Goal: Information Seeking & Learning: Find specific fact

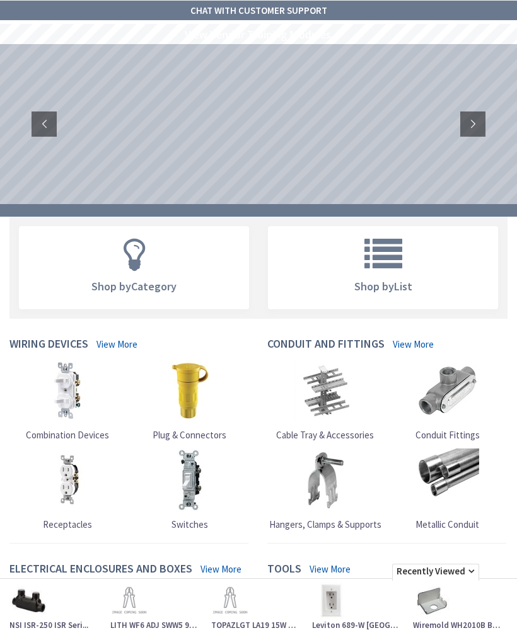
click at [331, 529] on span "Hangers, Clamps & Supports" at bounding box center [325, 525] width 112 height 12
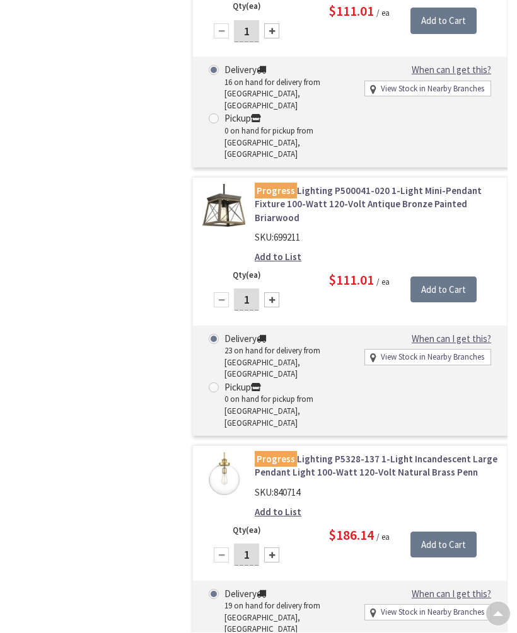
scroll to position [7140, 0]
